Goal: Task Accomplishment & Management: Complete application form

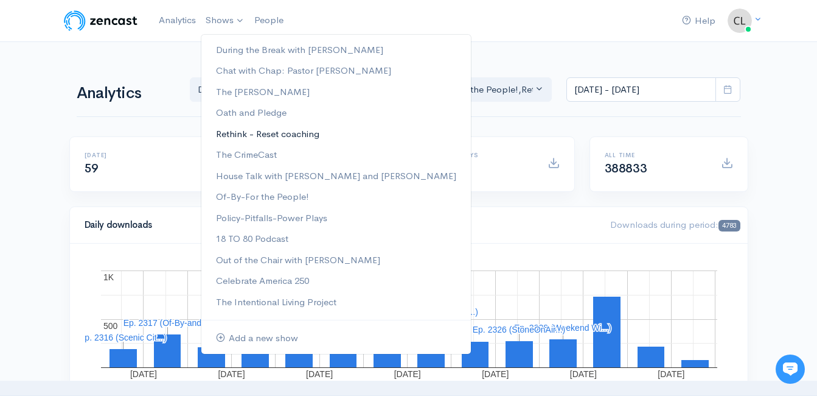
click at [254, 134] on link "Rethink - Reset coaching" at bounding box center [336, 134] width 270 height 21
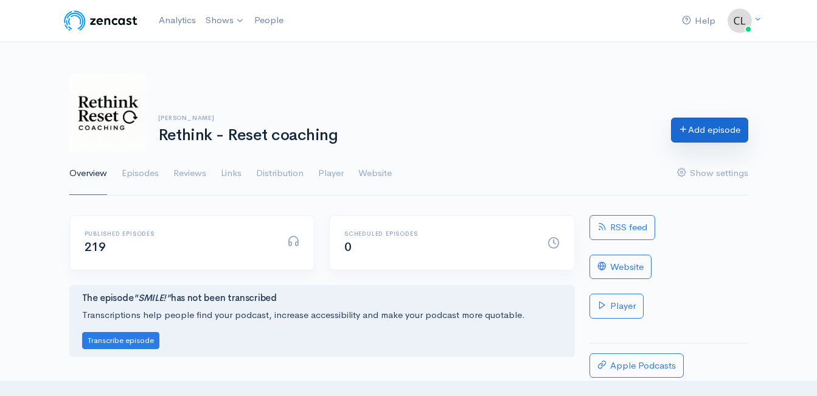
click at [716, 128] on link "Add episode" at bounding box center [709, 129] width 77 height 25
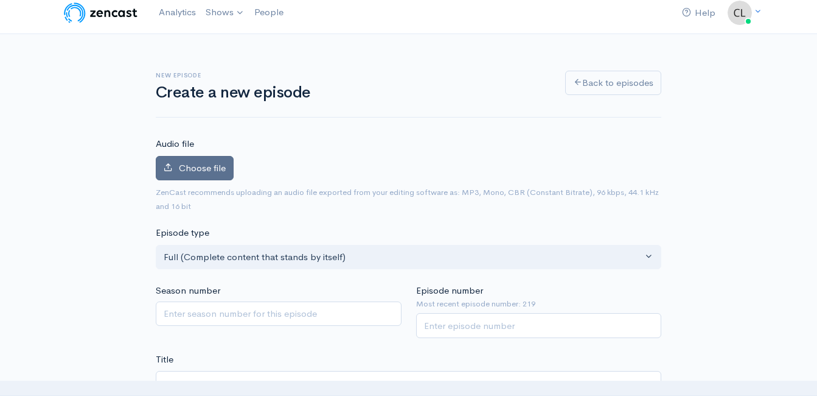
click at [181, 172] on span "Choose file" at bounding box center [202, 168] width 47 height 12
click at [0, 0] on input "Choose file" at bounding box center [0, 0] width 0 height 0
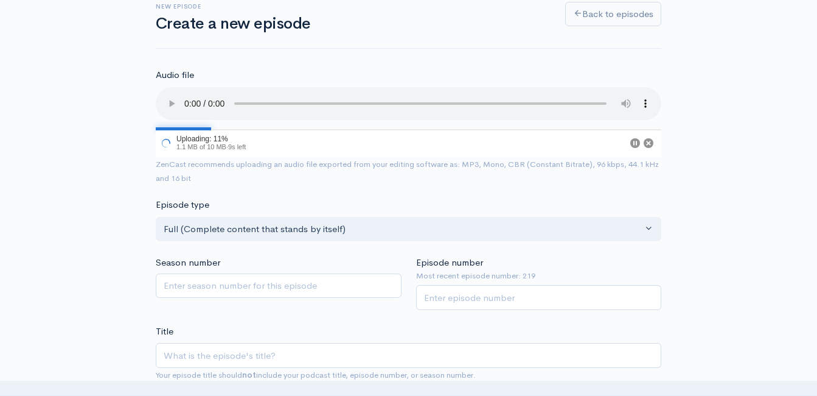
scroll to position [190, 0]
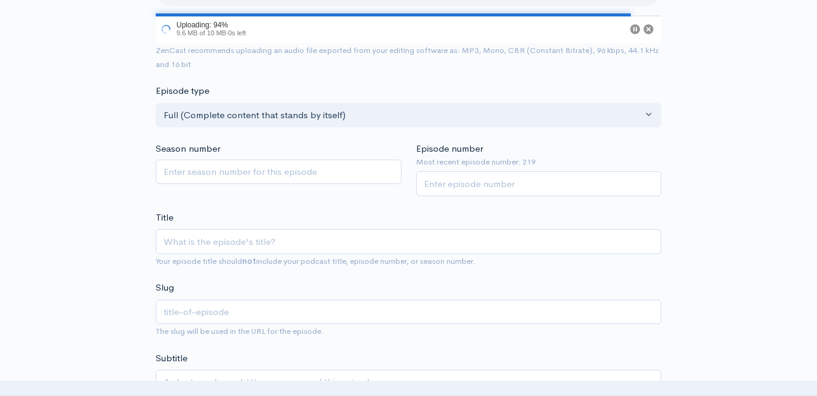
click at [452, 168] on div "Episode number Most recent episode number: 219" at bounding box center [539, 169] width 260 height 54
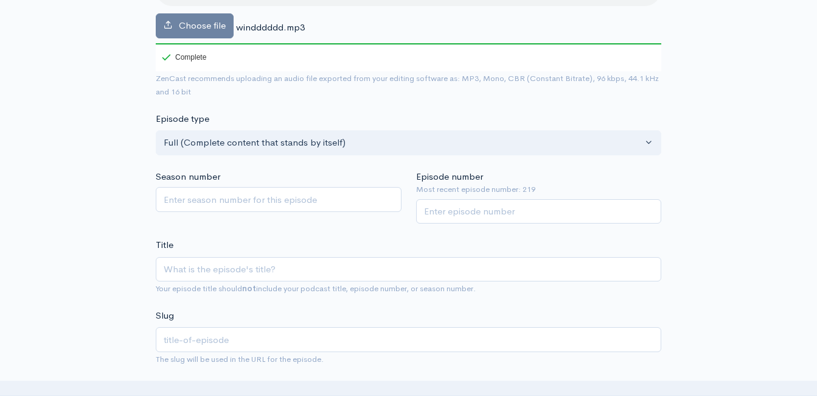
click at [455, 176] on label "Episode number" at bounding box center [449, 177] width 67 height 14
drag, startPoint x: 455, startPoint y: 178, endPoint x: 459, endPoint y: 204, distance: 26.6
click at [458, 204] on input "Episode number" at bounding box center [539, 211] width 246 height 25
type input "220"
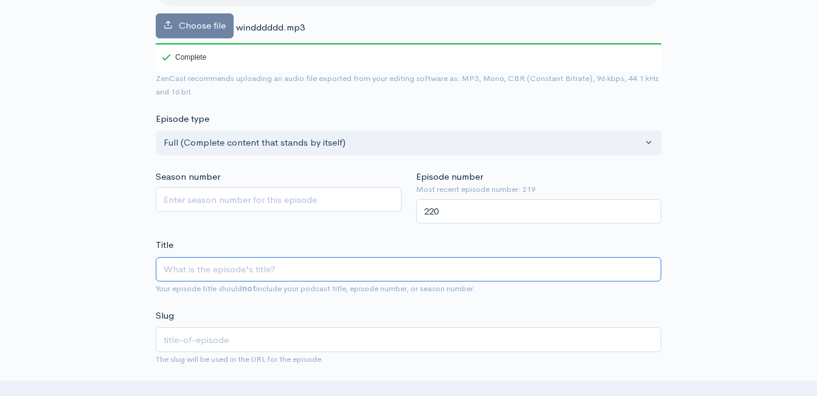
drag, startPoint x: 388, startPoint y: 271, endPoint x: 372, endPoint y: 277, distance: 16.4
click at [388, 273] on input "Title" at bounding box center [409, 269] width 506 height 25
type input "R"
type input "r"
type input "Re"
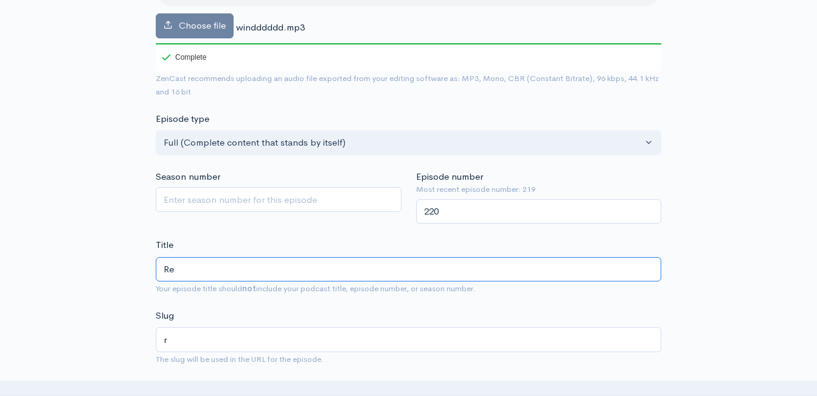
type input "re"
type input "Rem"
type input "rem"
type input "Remov"
type input "remov"
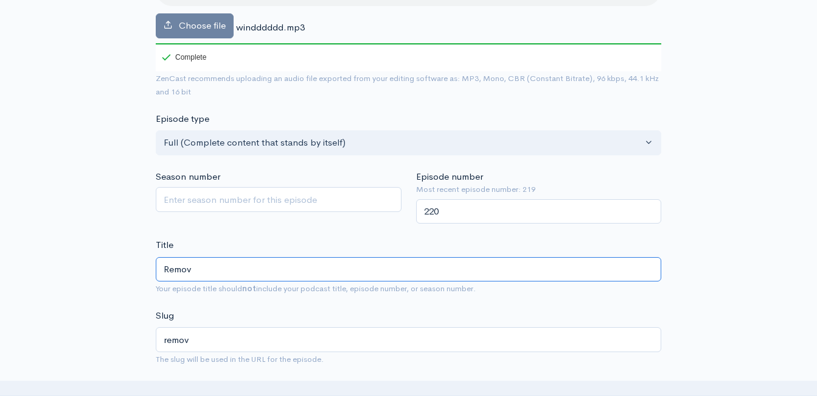
type input "Remove"
type input "remove"
type input "Remove A"
type input "remove-a"
type input "Remove Al"
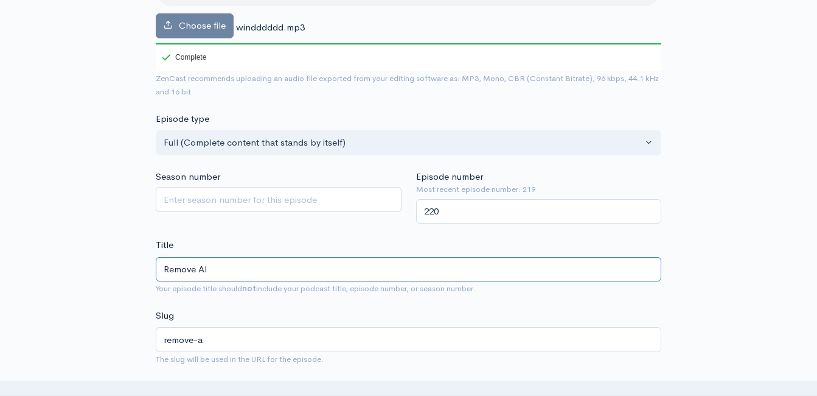
type input "remove-al"
type input "Remove All"
type input "remove-all"
type input "Remove All t"
type input "remove-all-t"
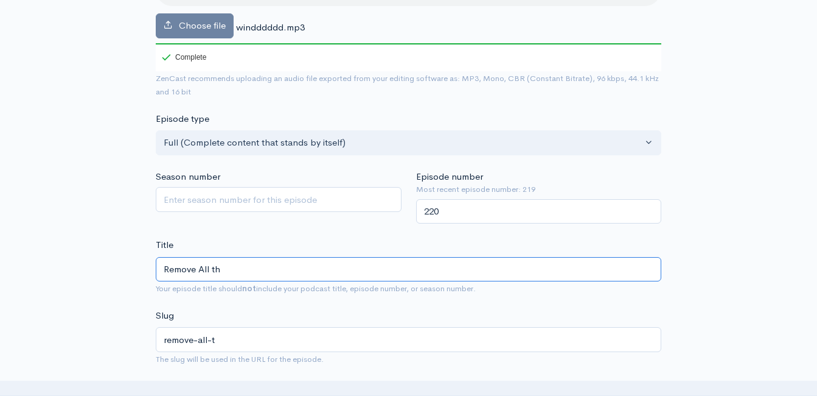
type input "Remove All the"
type input "remove-all-the"
type input "Remove All the H"
type input "remove-all-the-h"
type input "Remove All the Ha"
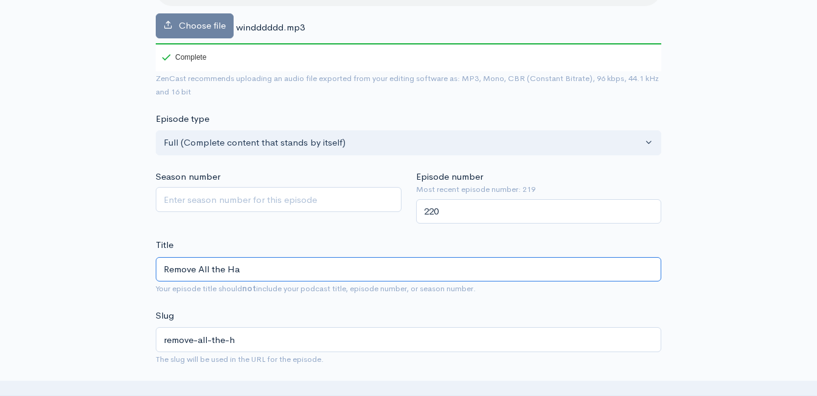
type input "remove-all-the-ha"
type input "Remove All the Har"
type input "remove-all-the-har"
type input "Remove All the Hard"
type input "remove-all-the-hard"
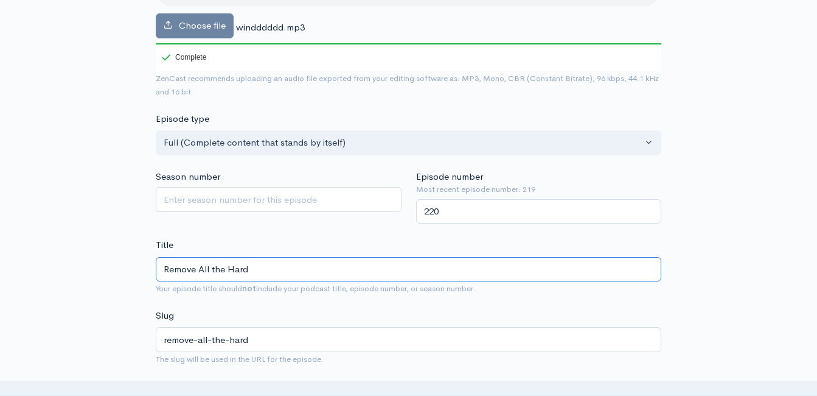
type input "Remove All the Hard T"
type input "remove-all-the-hard-t"
type input "Remove All the Hard Thi"
type input "remove-all-the-hard-th"
type input "Remove All the Hard Thin"
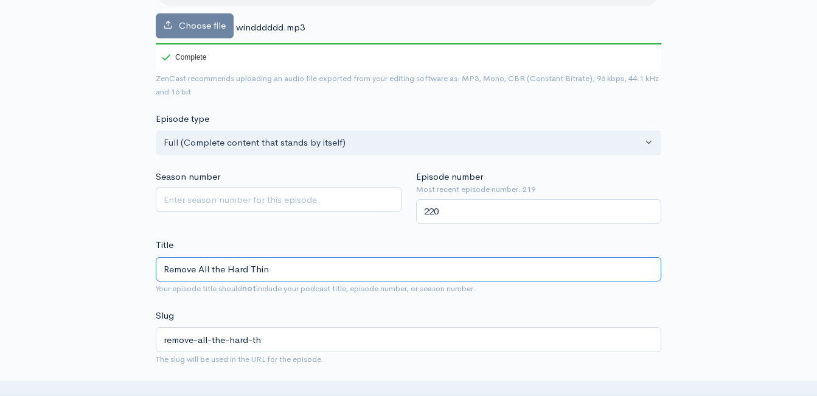
type input "remove-all-the-hard-thin"
type input "Remove All the Hard Thing"
type input "remove-all-the-hard-thing"
type input "Remove All the Hard Things"
type input "remove-all-the-hard-things"
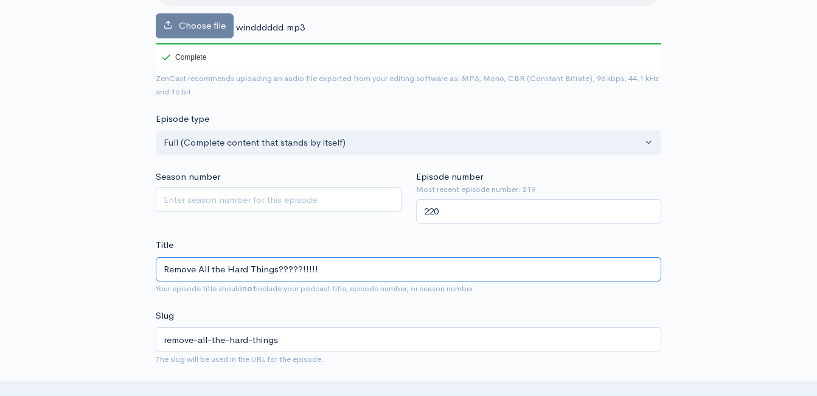
click at [268, 271] on input "Remove All the Hard Things?????!!!!!" at bounding box center [409, 269] width 506 height 25
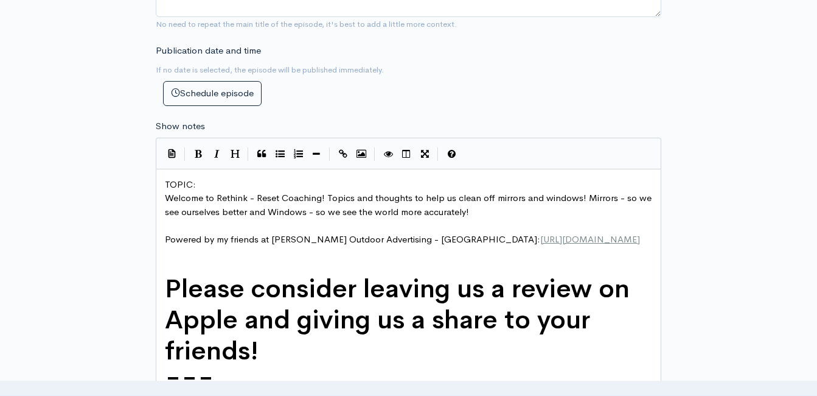
scroll to position [616, 0]
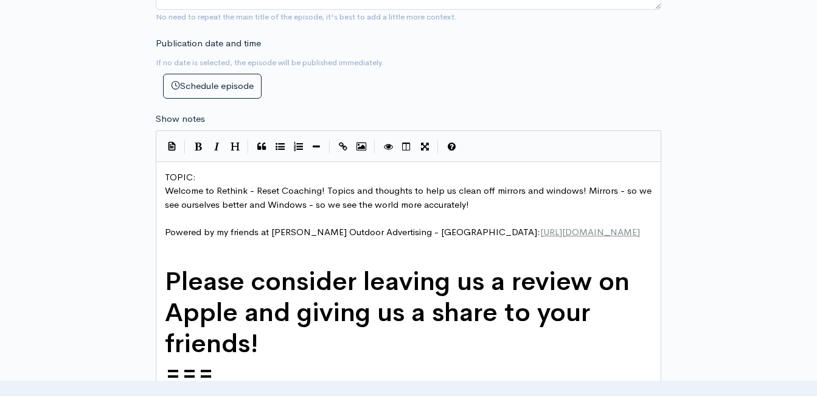
type input "Remove All the Hard Things?????!!!!!"
click at [251, 175] on pre "TOPIC:" at bounding box center [412, 177] width 501 height 14
type textarea "​"
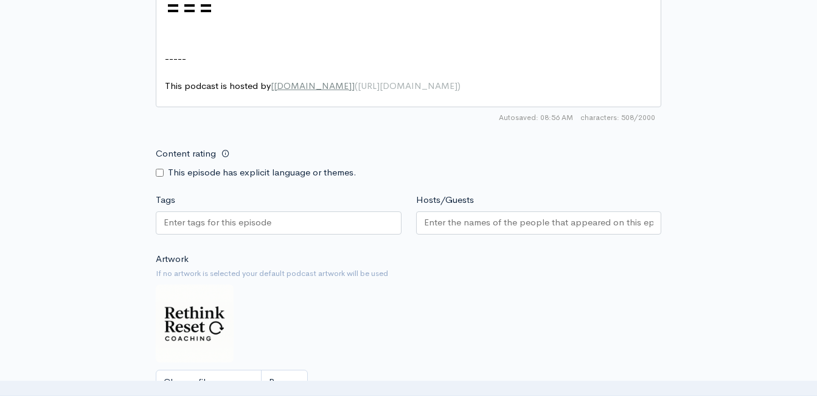
scroll to position [1225, 0]
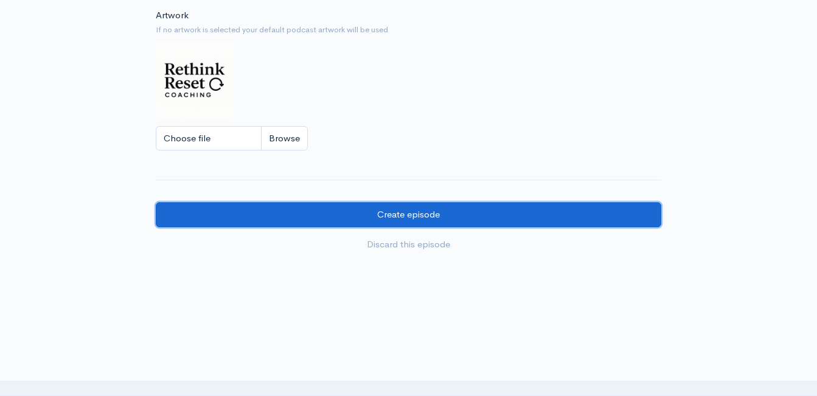
click at [547, 221] on input "Create episode" at bounding box center [409, 214] width 506 height 25
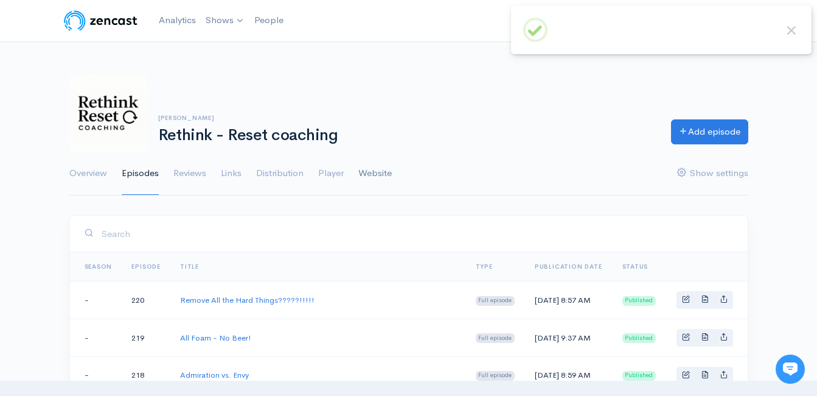
click at [376, 170] on link "Website" at bounding box center [374, 174] width 33 height 44
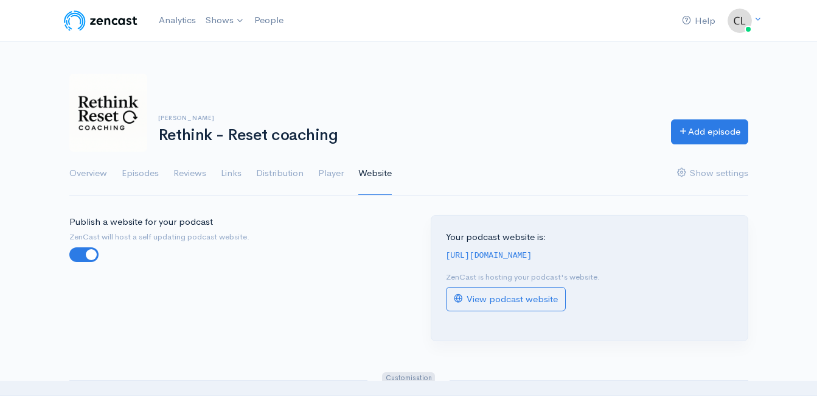
click at [368, 172] on link "Website" at bounding box center [374, 174] width 33 height 44
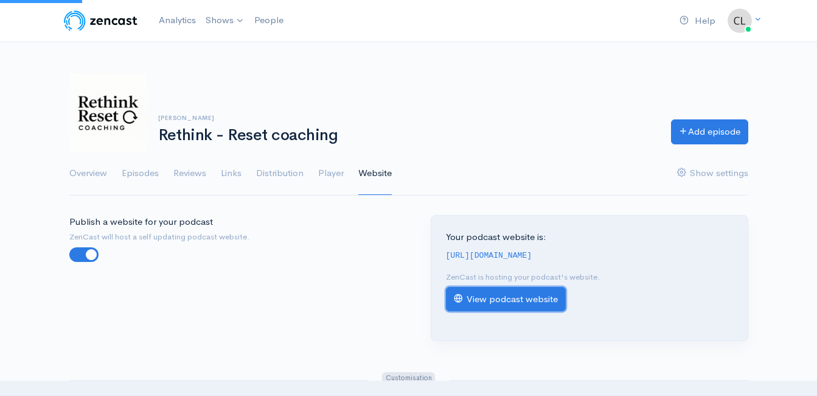
click at [501, 299] on link "View podcast website" at bounding box center [506, 299] width 120 height 25
click at [544, 299] on link "View podcast website" at bounding box center [506, 299] width 120 height 25
click at [480, 293] on link "View podcast website" at bounding box center [506, 299] width 120 height 25
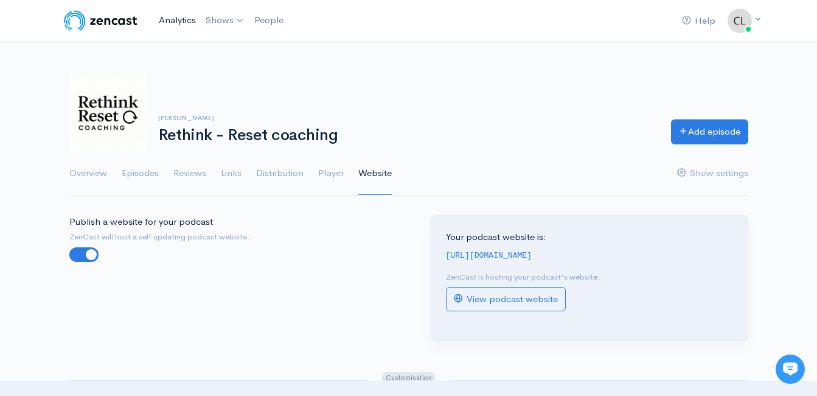
click at [185, 21] on link "Analytics" at bounding box center [177, 20] width 47 height 26
